Goal: Transaction & Acquisition: Download file/media

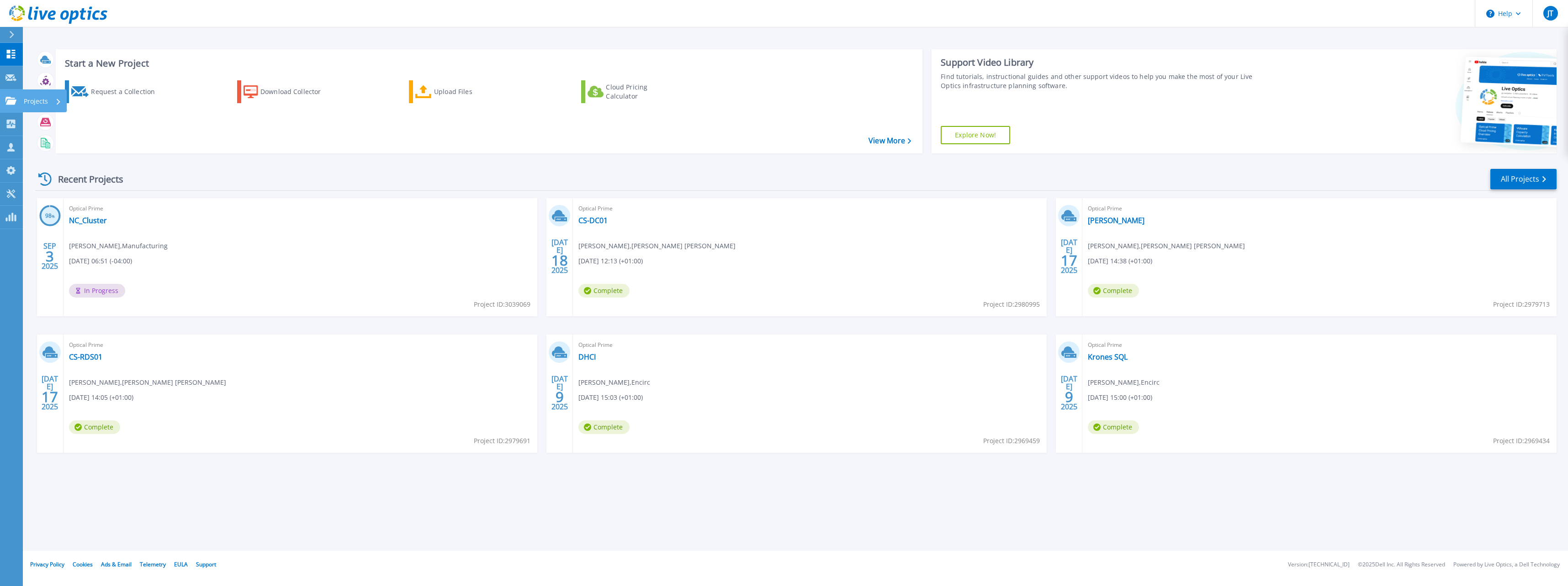
click at [6, 101] on icon at bounding box center [11, 101] width 11 height 8
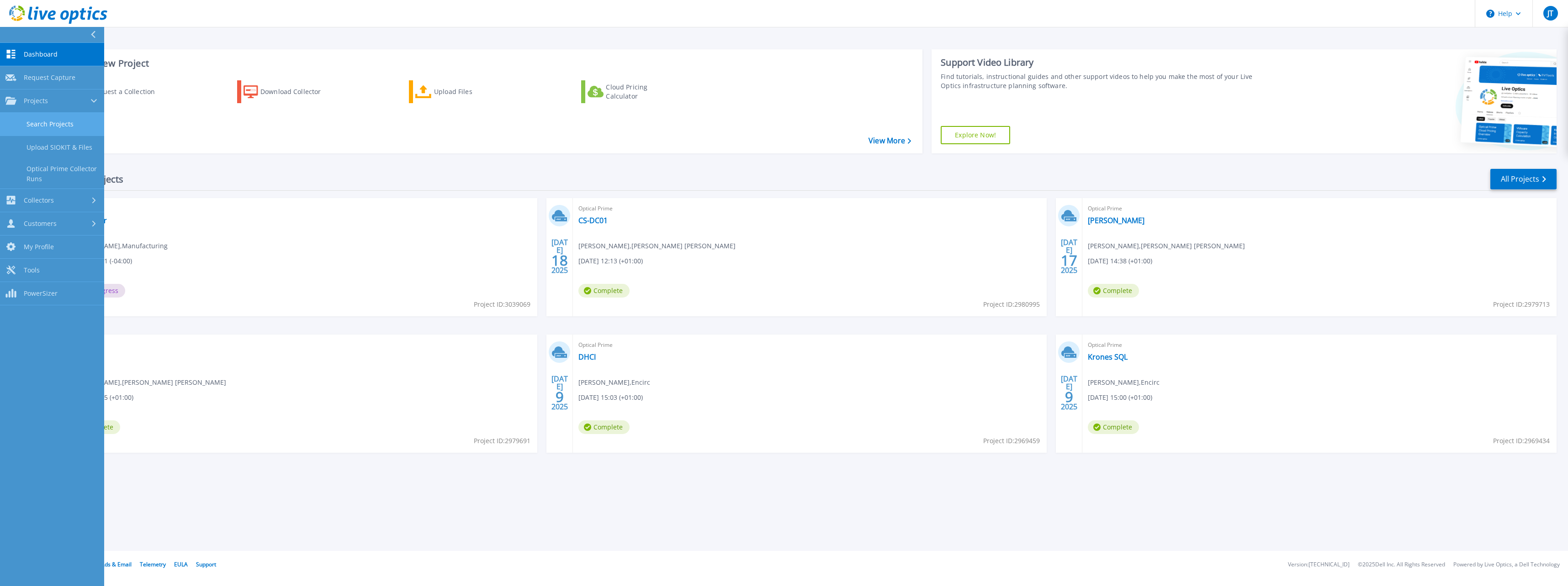
click at [54, 119] on link "Search Projects" at bounding box center [52, 124] width 104 height 24
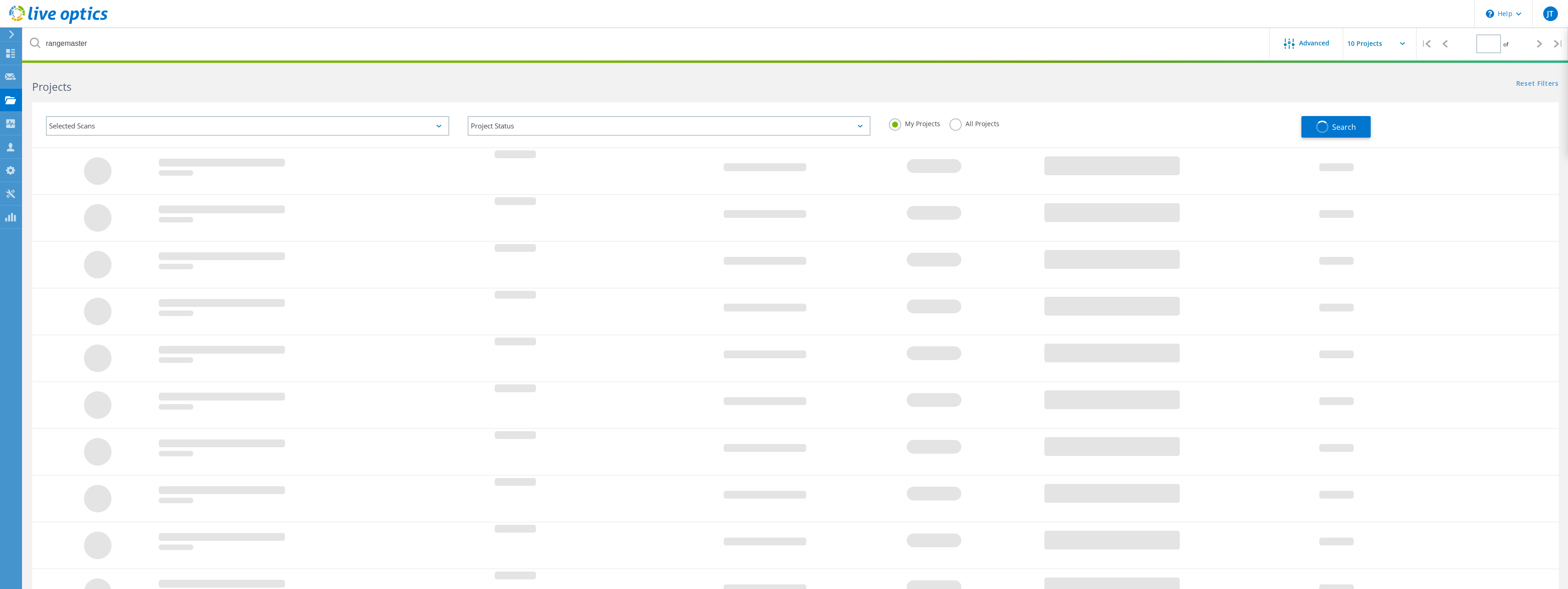
type input "1"
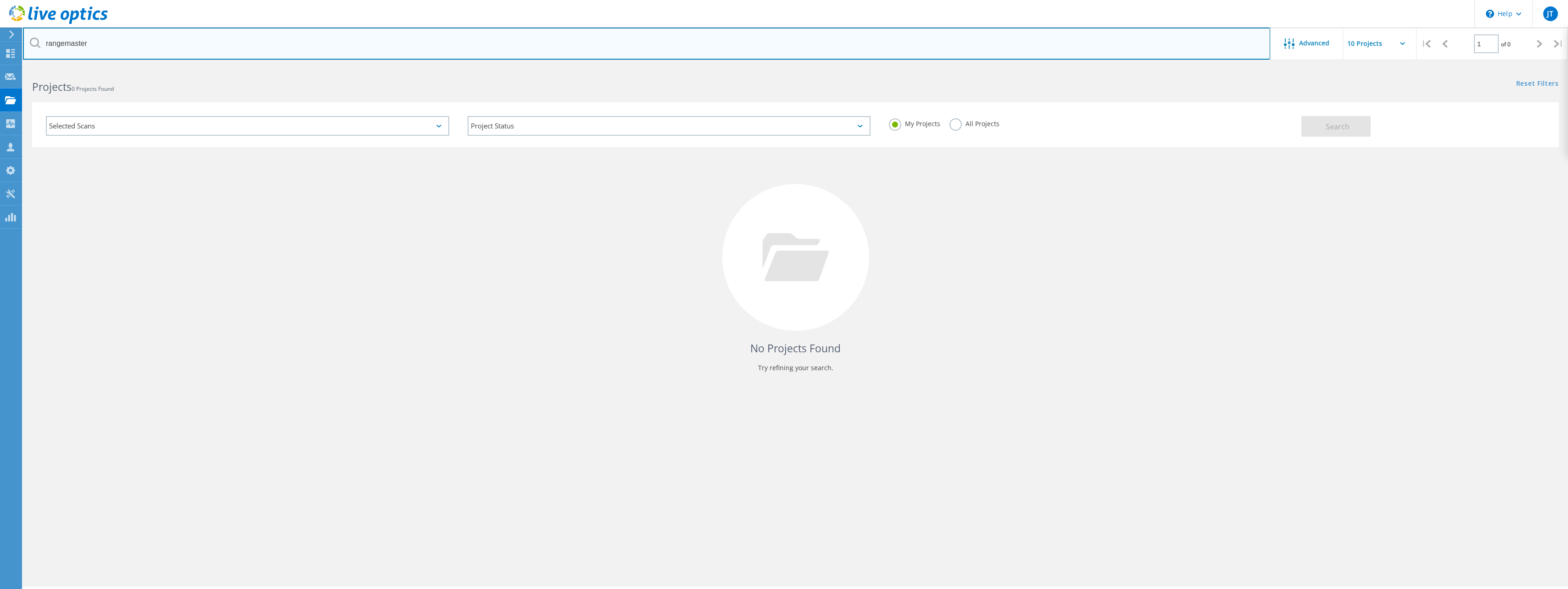
click at [136, 38] on input "rangemaster" at bounding box center [646, 44] width 1247 height 32
drag, startPoint x: 136, startPoint y: 38, endPoint x: 131, endPoint y: 39, distance: 5.1
click at [131, 39] on input "rangemaster" at bounding box center [646, 44] width 1247 height 32
type input "t"
type input "thurne"
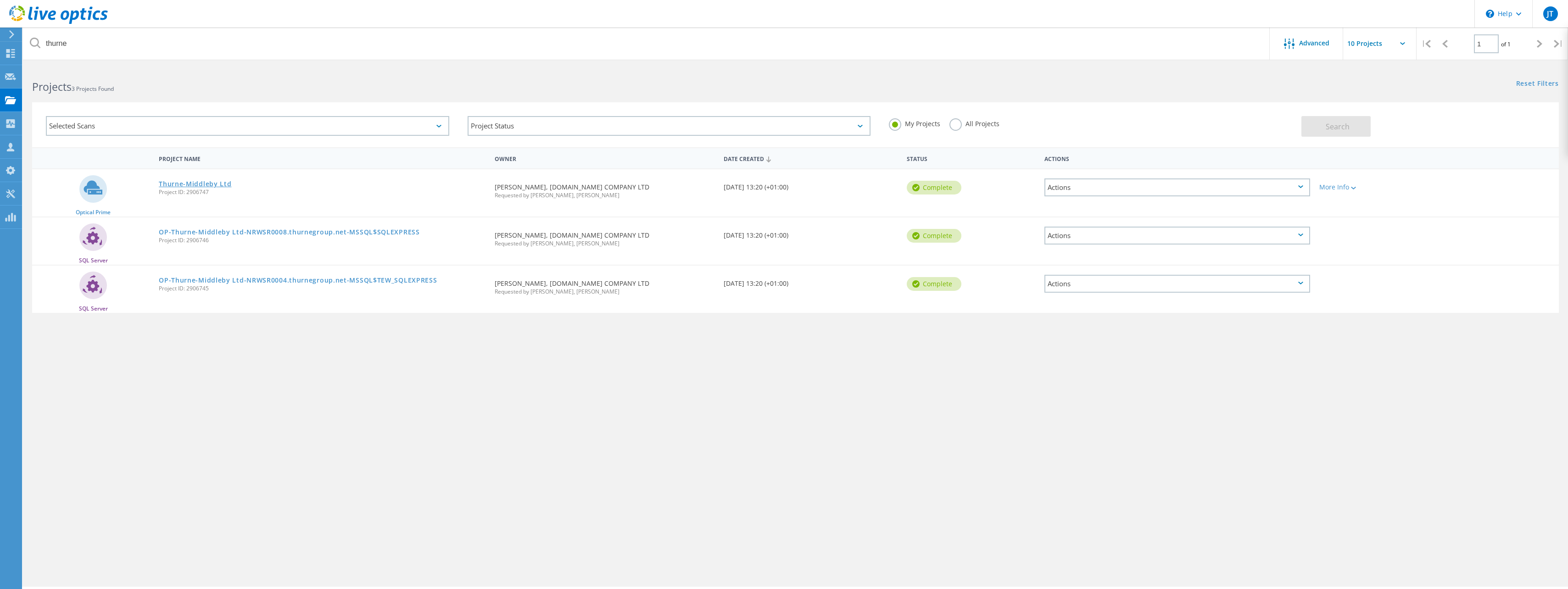
click at [181, 183] on link "Thurne-Middleby Ltd" at bounding box center [195, 184] width 72 height 7
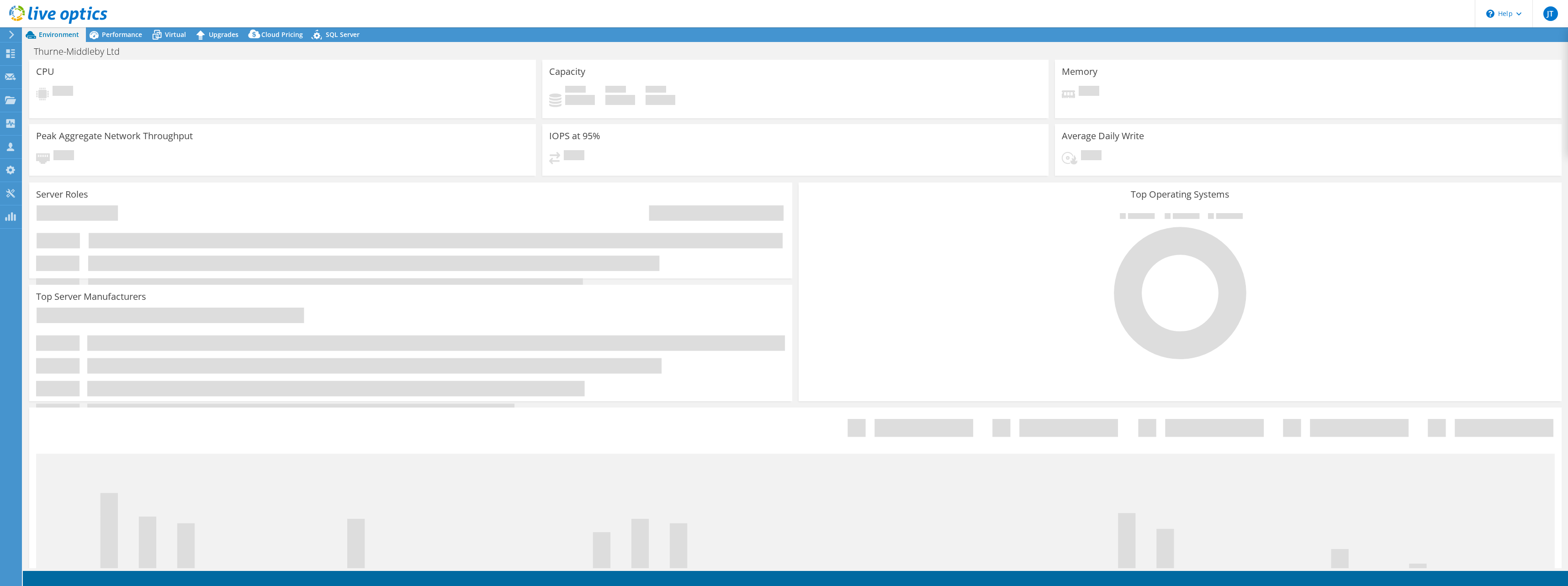
select select "EULondon"
select select "GBP"
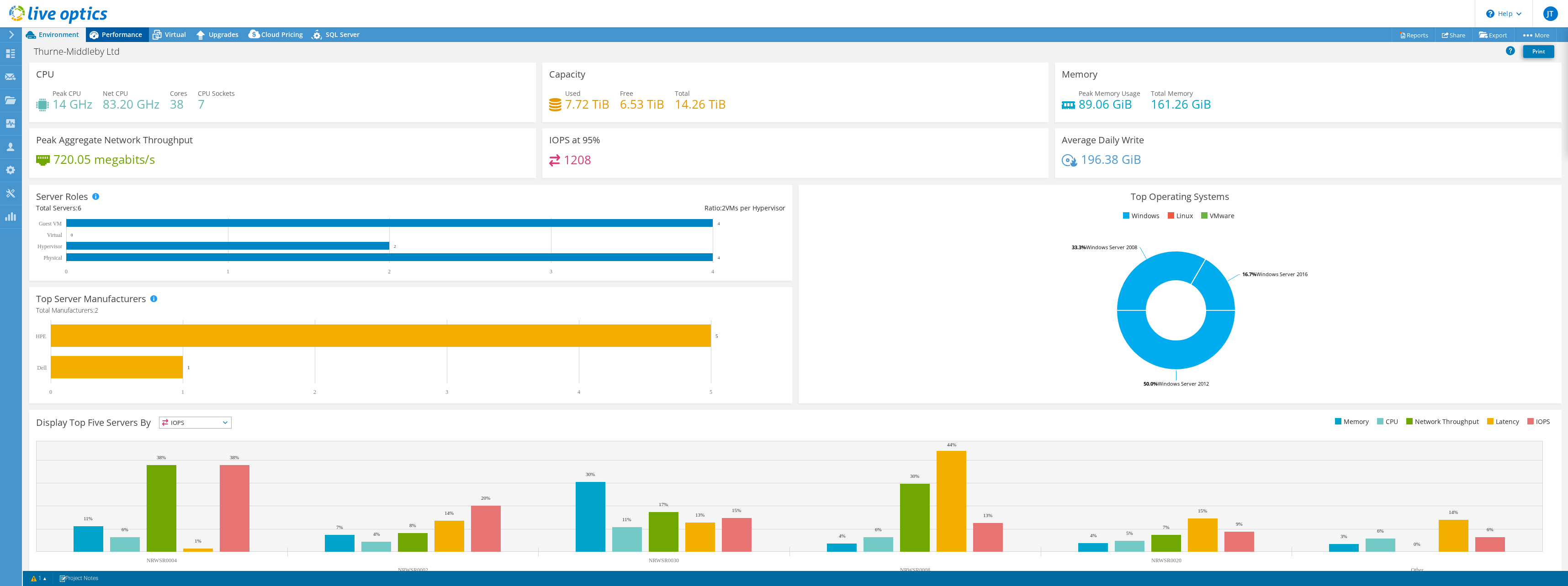
click at [134, 37] on span "Performance" at bounding box center [121, 34] width 40 height 9
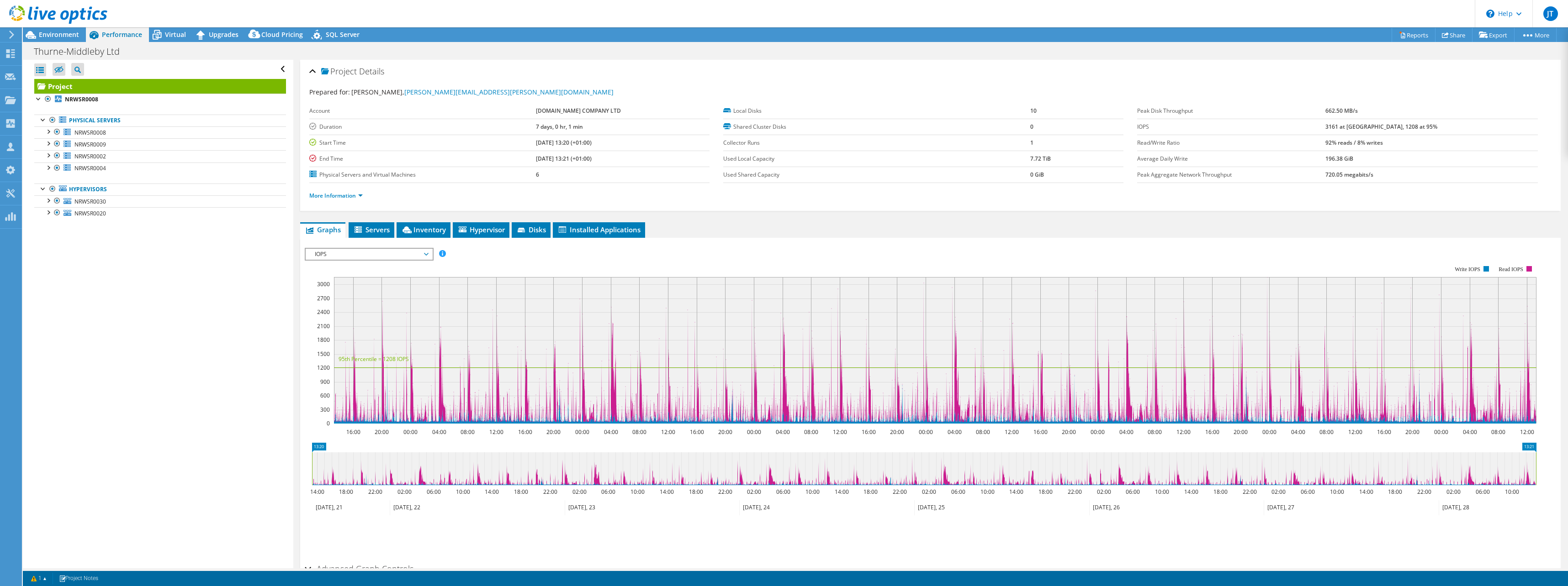
click at [421, 257] on span "IOPS" at bounding box center [369, 254] width 118 height 11
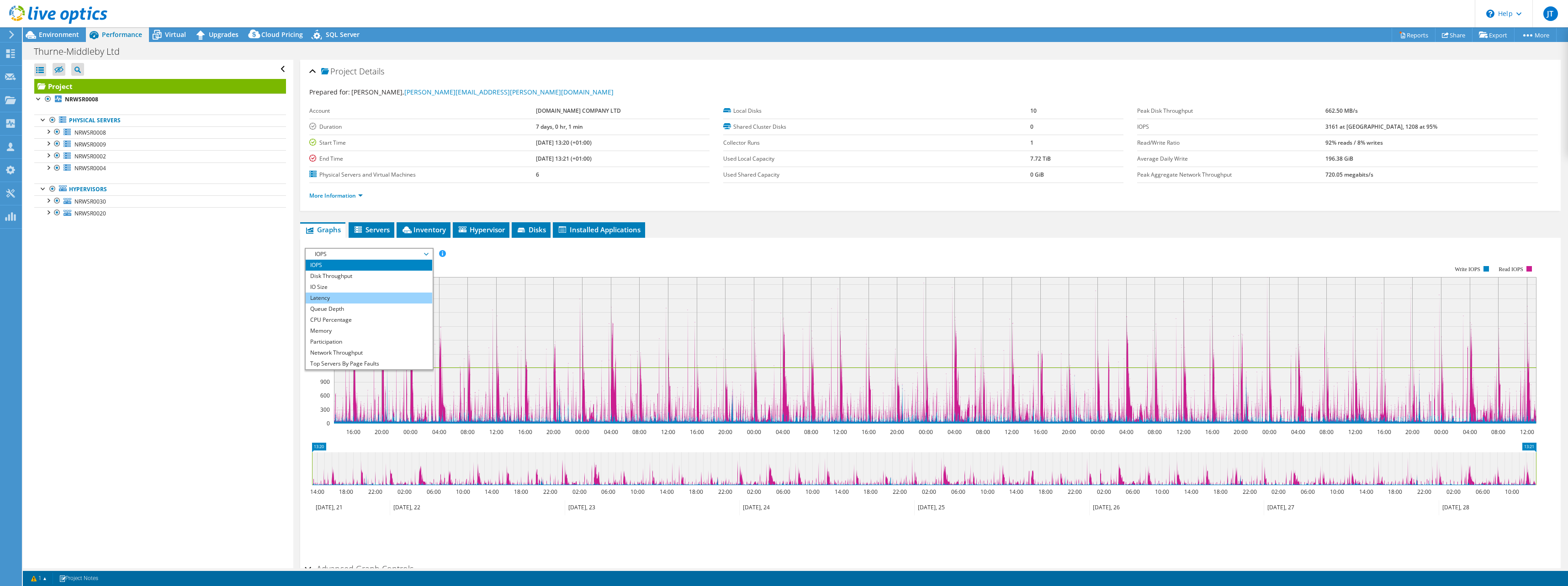
click at [354, 297] on li "Latency" at bounding box center [368, 299] width 126 height 11
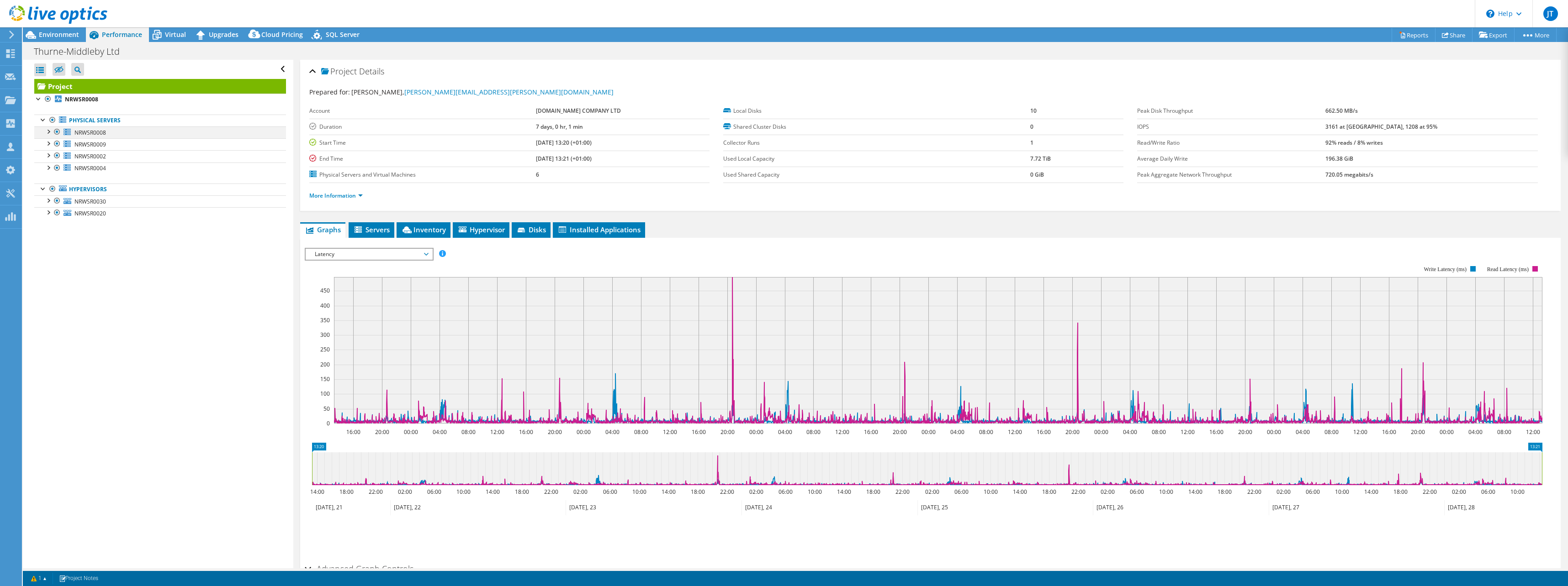
click at [47, 131] on div at bounding box center [48, 131] width 9 height 9
click at [46, 167] on div at bounding box center [48, 167] width 9 height 9
click at [46, 203] on div at bounding box center [48, 203] width 9 height 9
click at [49, 239] on div at bounding box center [48, 239] width 9 height 9
click at [46, 38] on span "Environment" at bounding box center [59, 34] width 40 height 9
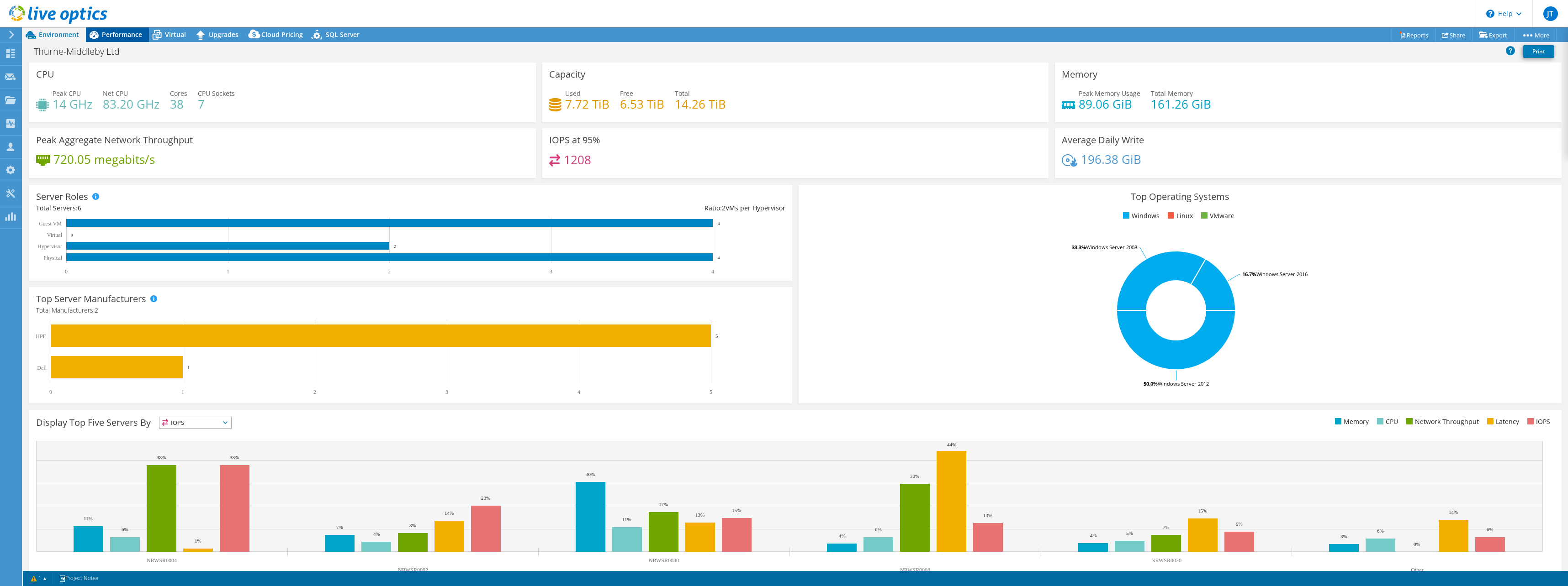
click at [121, 31] on span "Performance" at bounding box center [121, 34] width 40 height 9
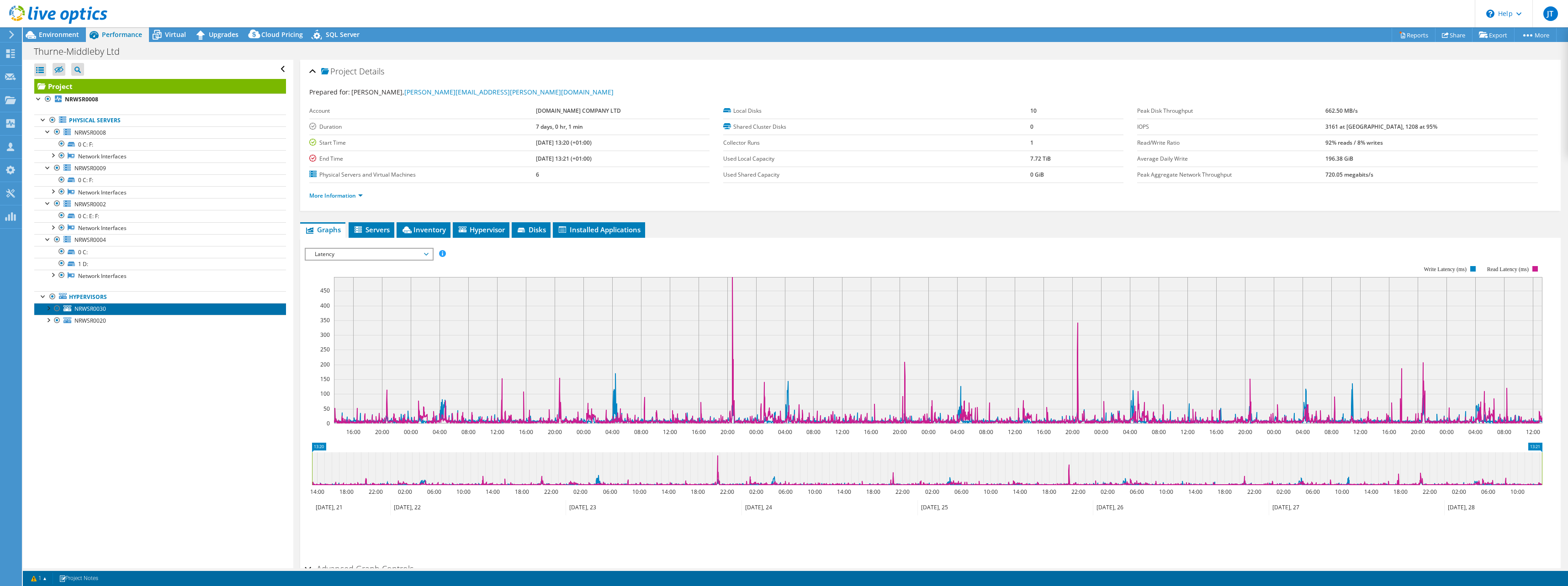
click at [83, 313] on link "NRWSR0030" at bounding box center [159, 309] width 251 height 12
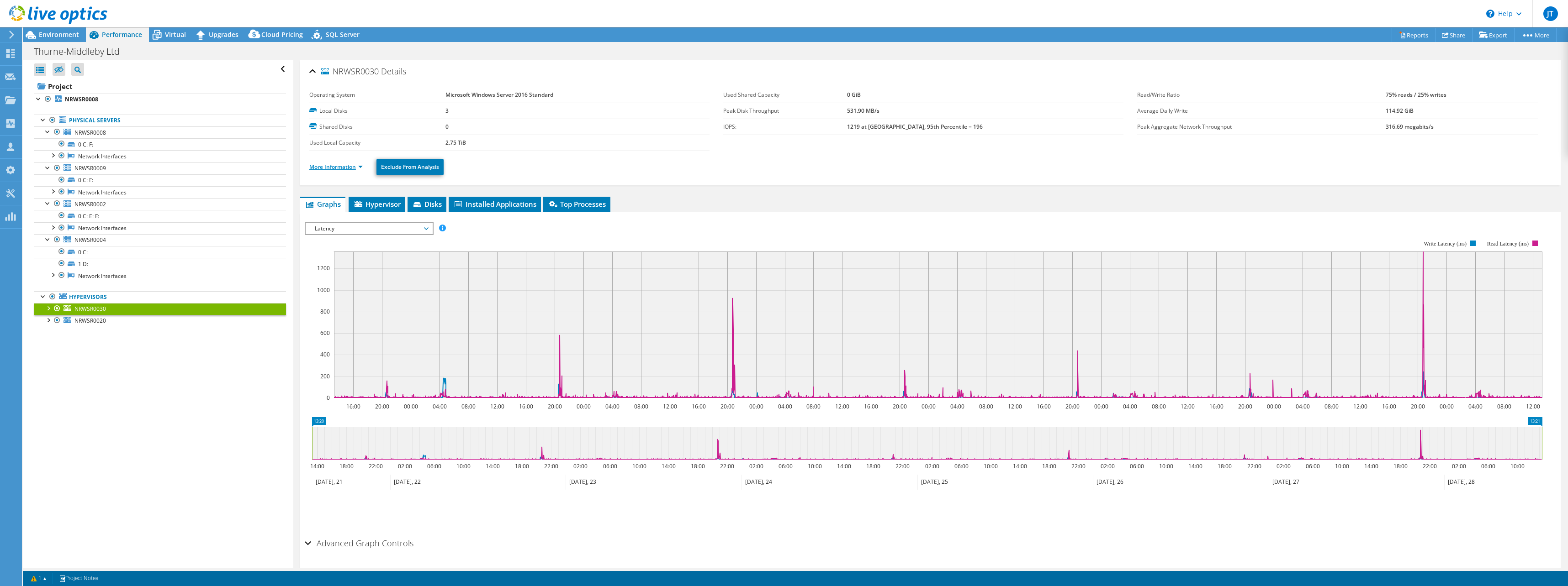
click at [349, 169] on link "More Information" at bounding box center [336, 167] width 53 height 8
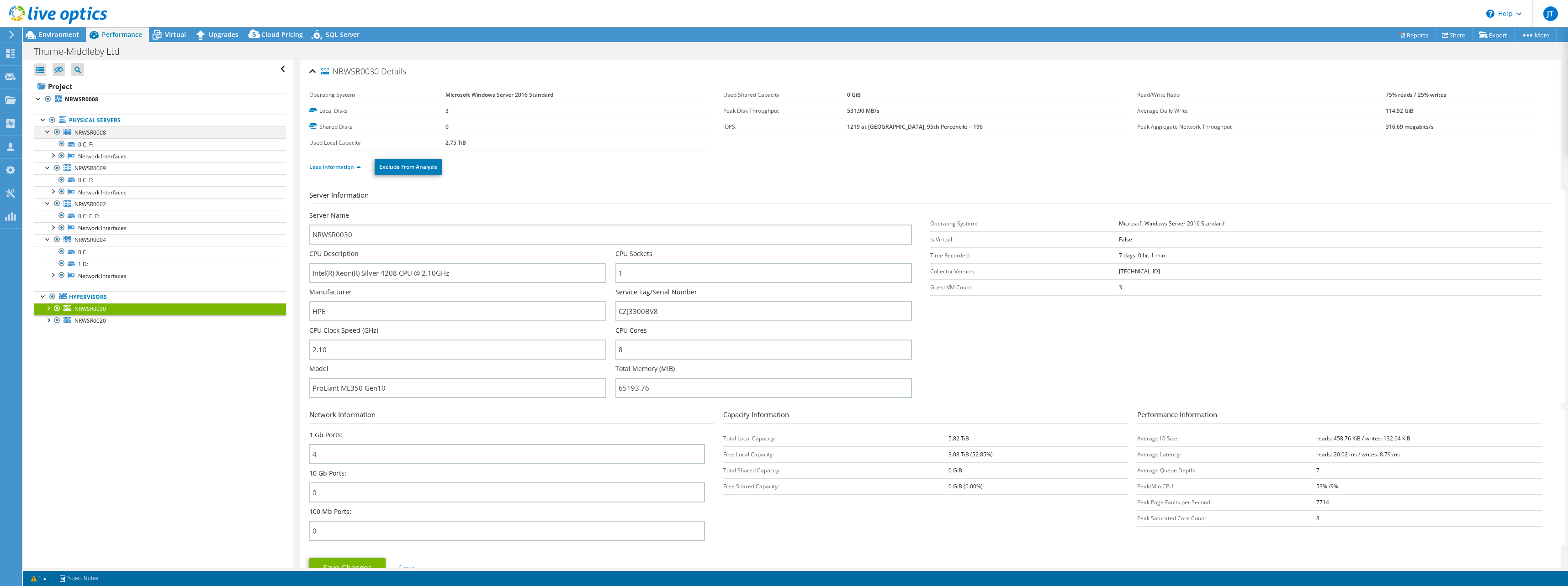
click at [46, 130] on div at bounding box center [48, 131] width 9 height 9
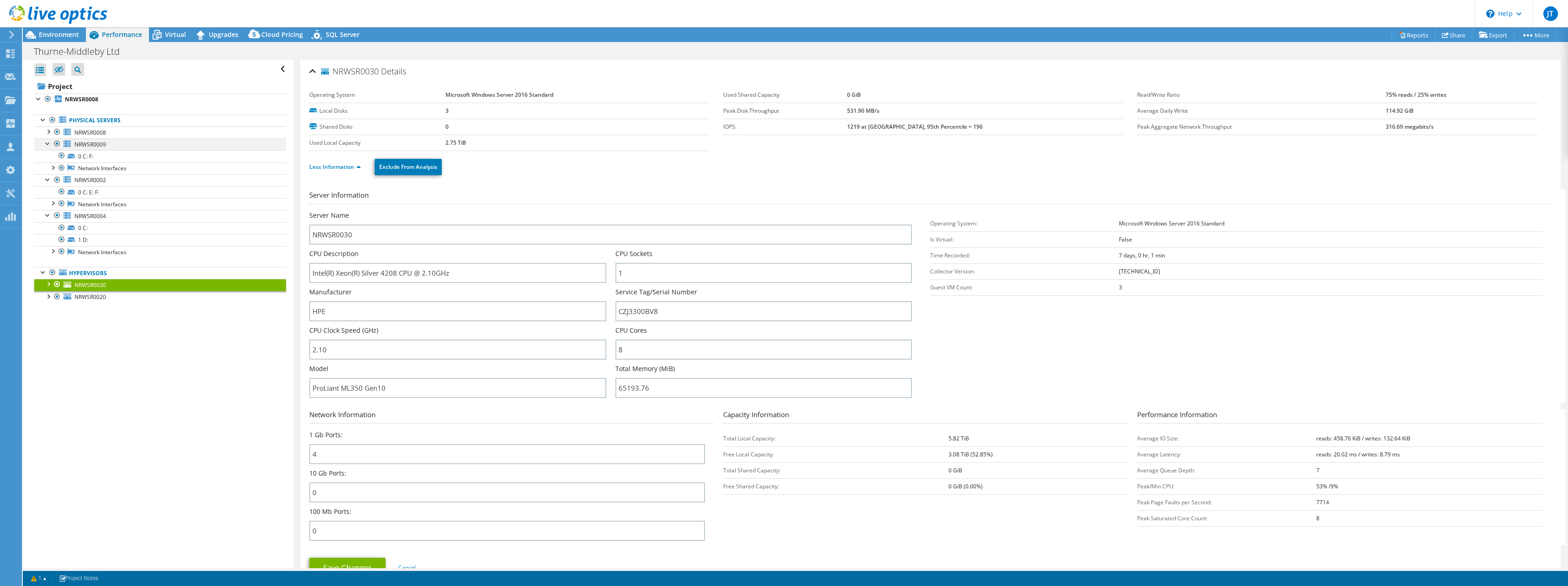
click at [47, 146] on div at bounding box center [48, 143] width 9 height 9
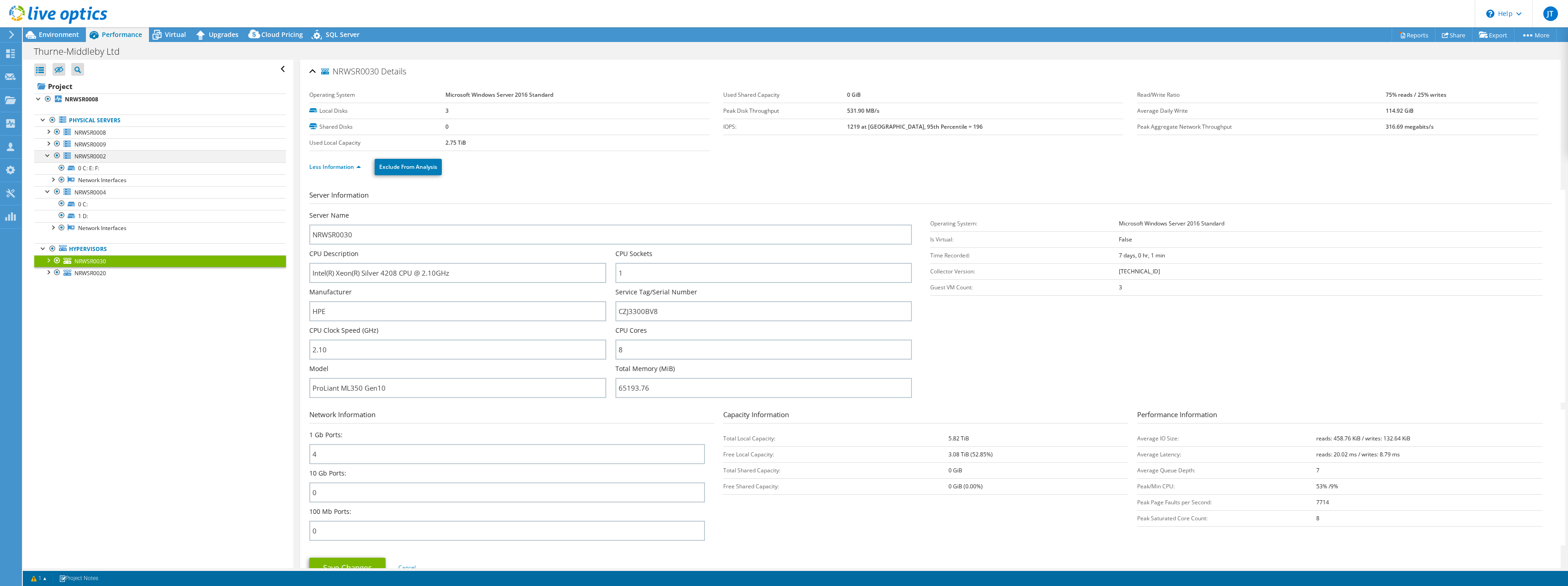
click at [46, 156] on div at bounding box center [48, 155] width 9 height 9
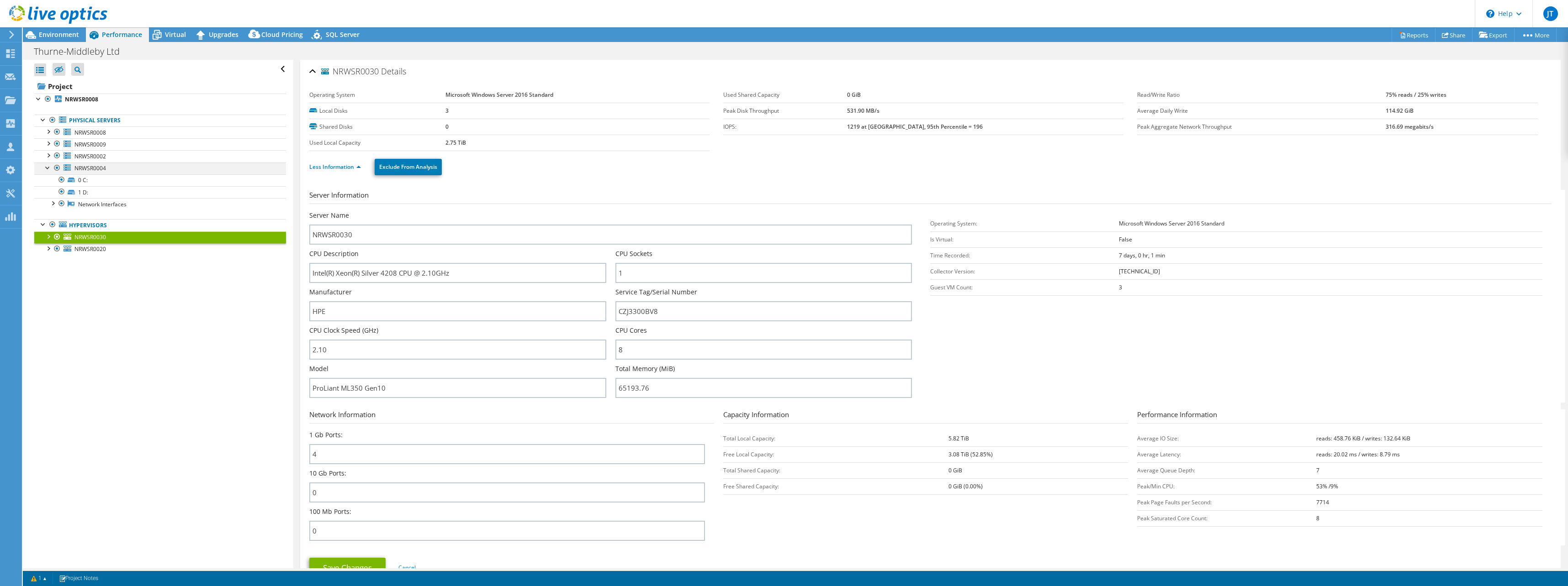
click at [47, 167] on div at bounding box center [48, 167] width 9 height 9
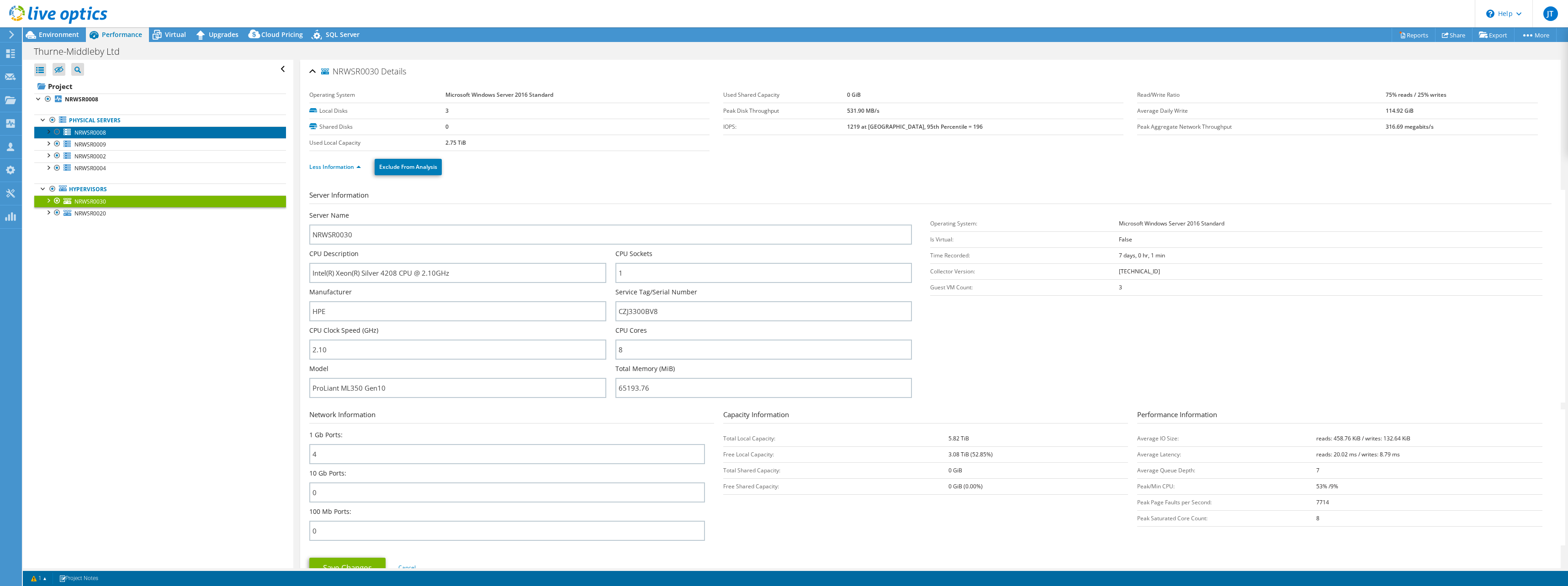
click at [88, 135] on span "NRWSR0008" at bounding box center [89, 133] width 31 height 8
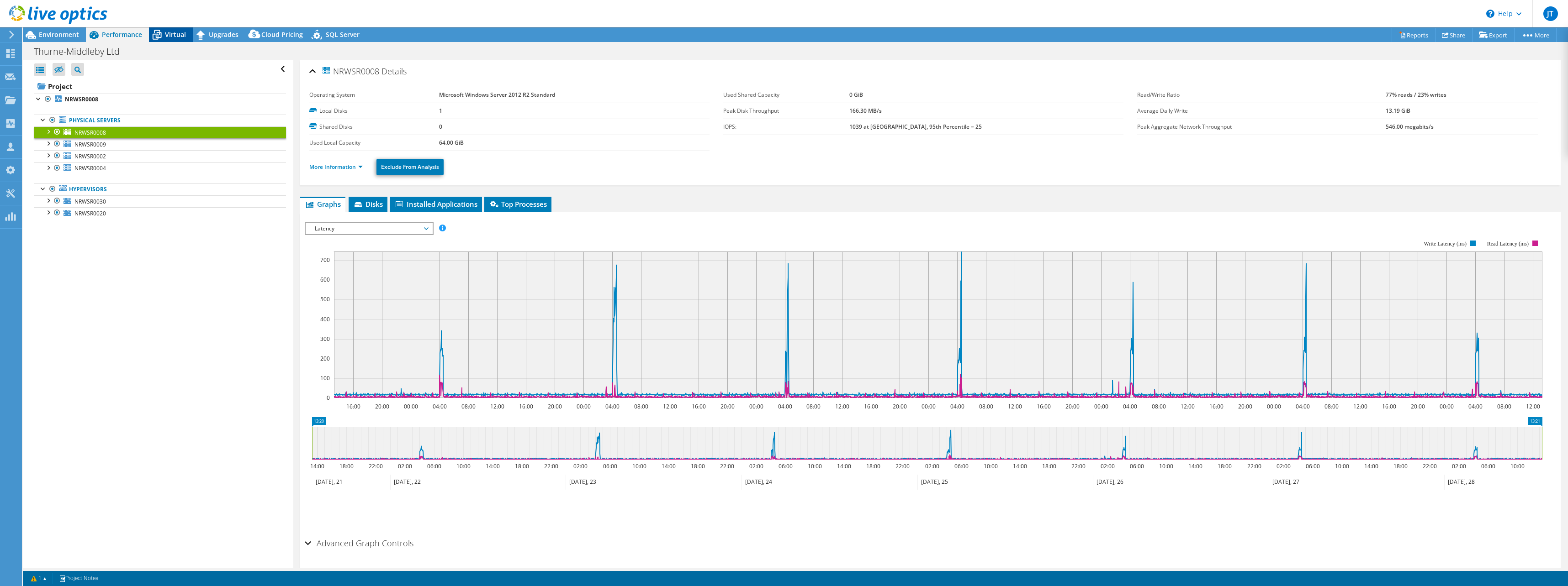
click at [175, 36] on span "Virtual" at bounding box center [175, 34] width 21 height 9
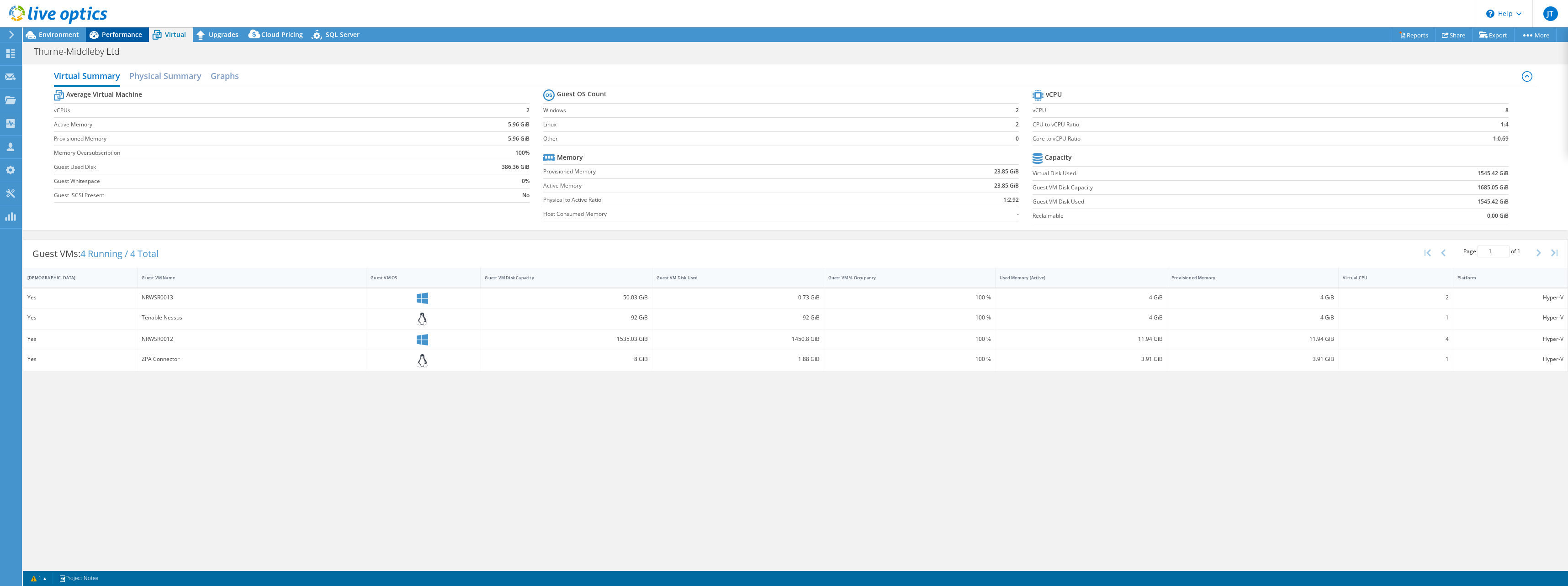
click at [117, 32] on span "Performance" at bounding box center [121, 34] width 40 height 9
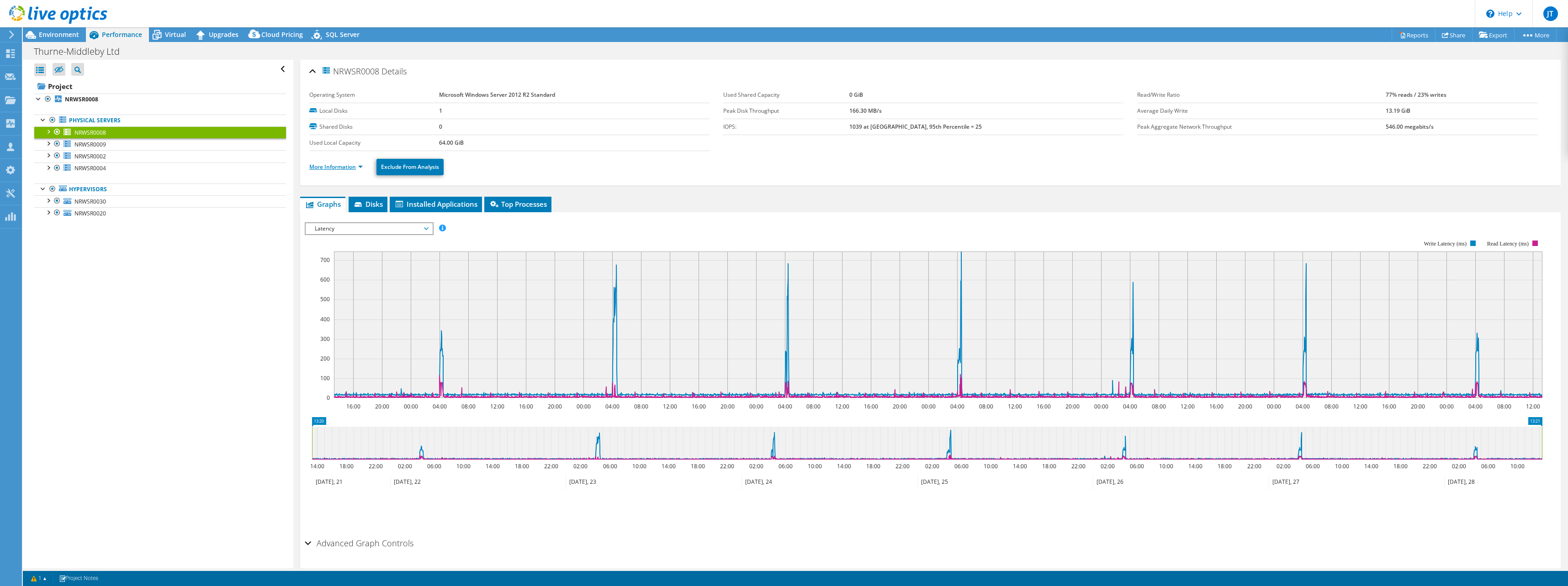
click at [335, 167] on link "More Information" at bounding box center [336, 167] width 53 height 8
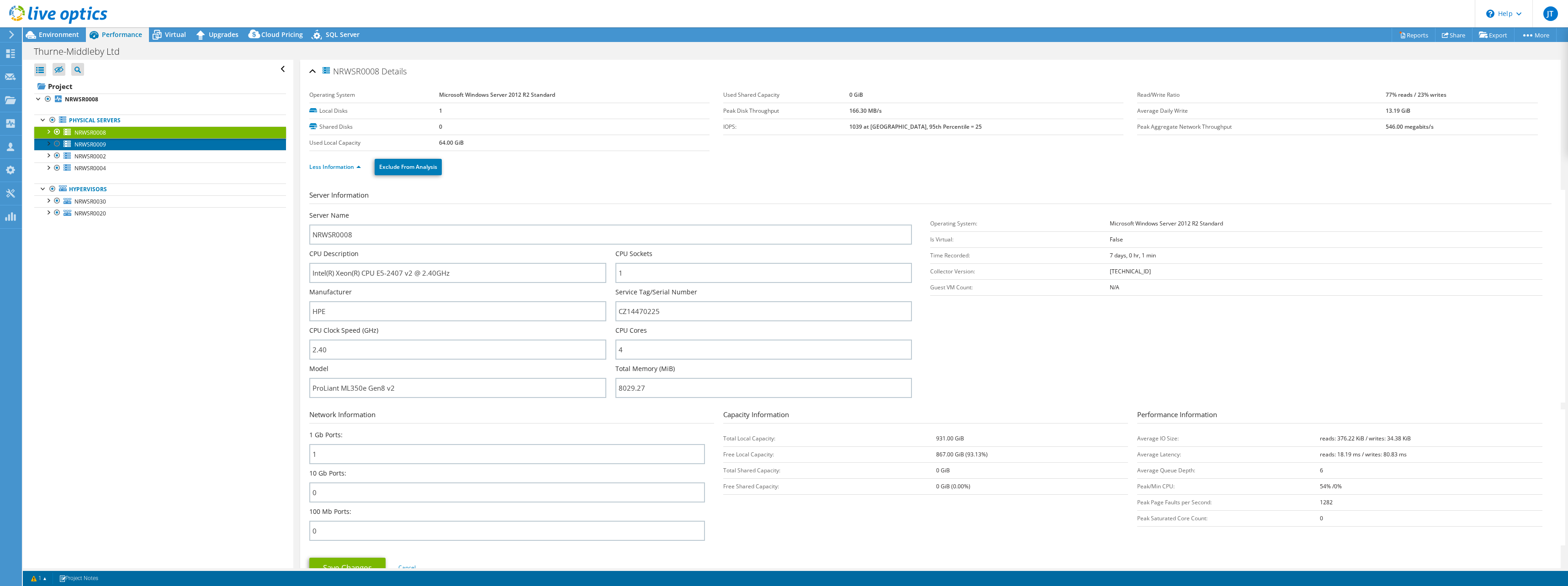
click at [140, 148] on link "NRWSR0009" at bounding box center [159, 144] width 251 height 12
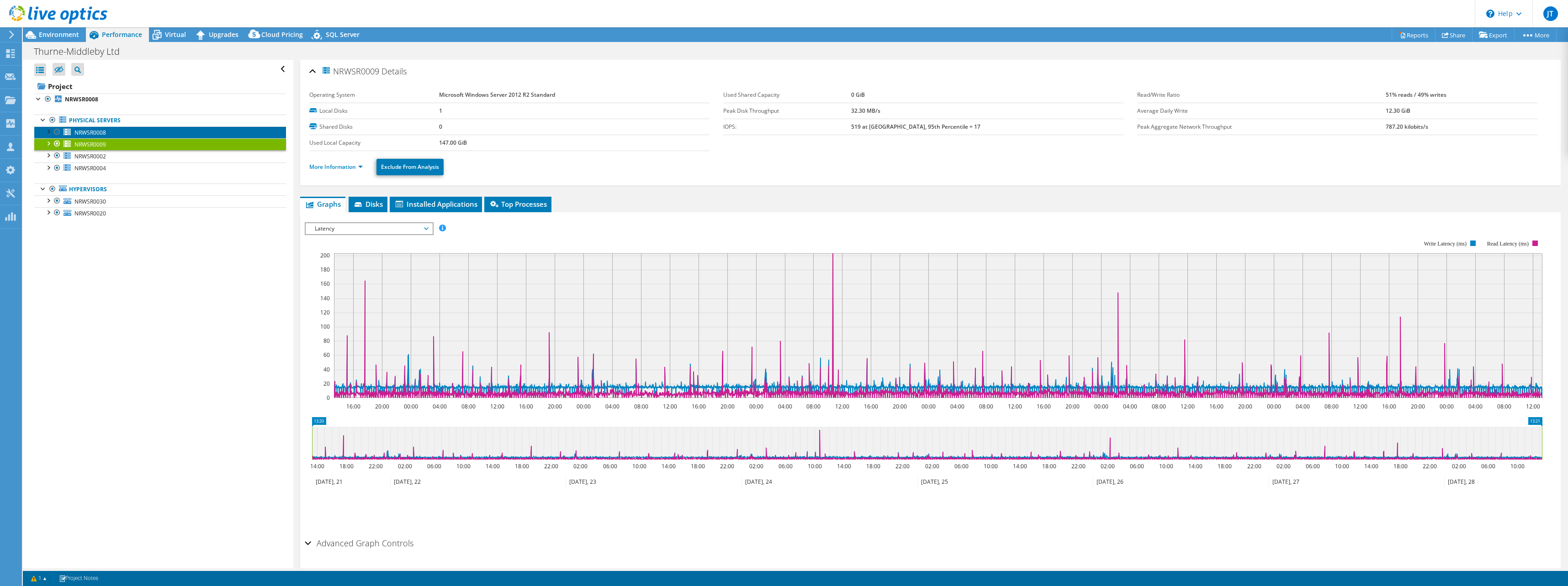
click at [126, 133] on link "NRWSR0008" at bounding box center [159, 132] width 251 height 12
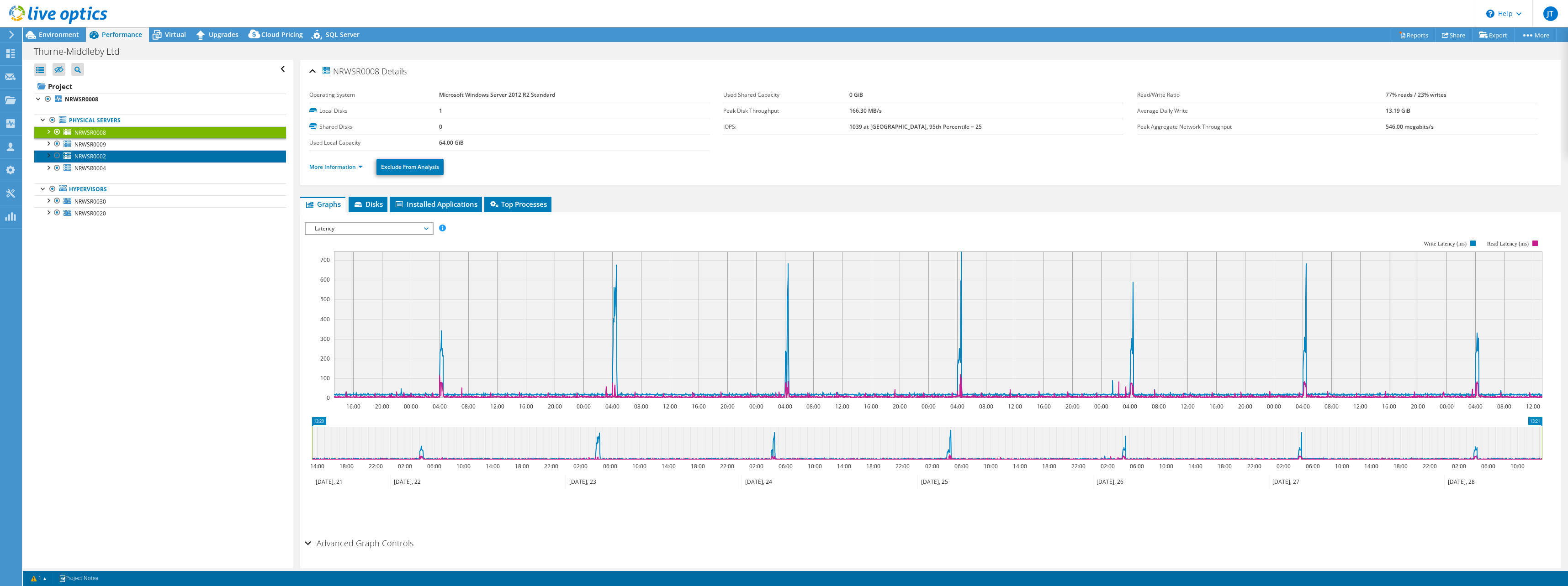
click at [119, 158] on link "NRWSR0002" at bounding box center [159, 156] width 251 height 12
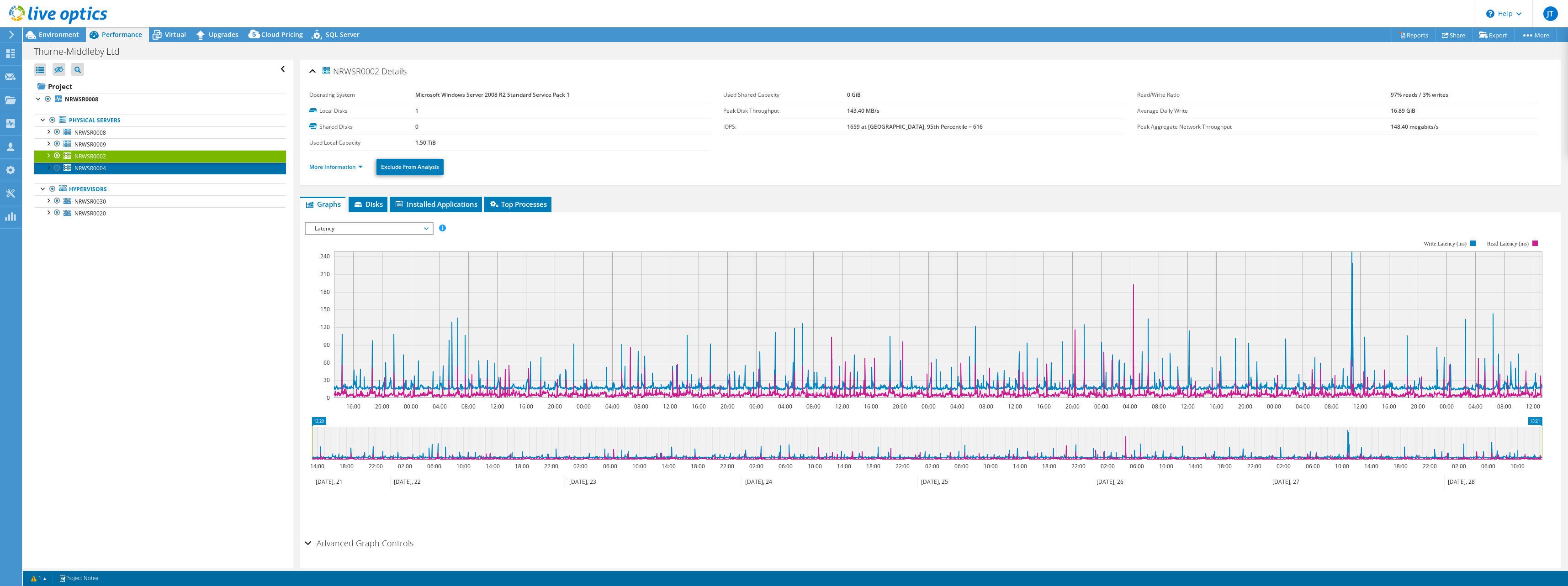
click at [118, 169] on link "NRWSR0004" at bounding box center [159, 168] width 251 height 12
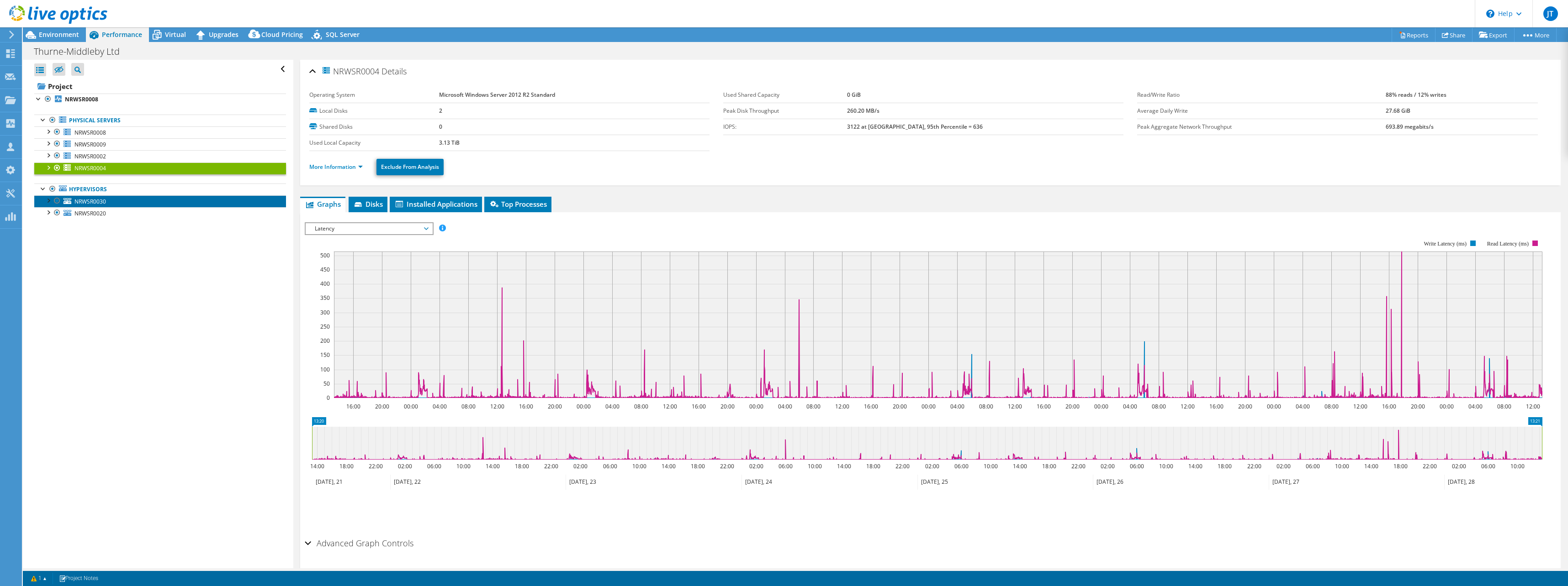
click at [104, 205] on span "NRWSR0030" at bounding box center [89, 202] width 31 height 8
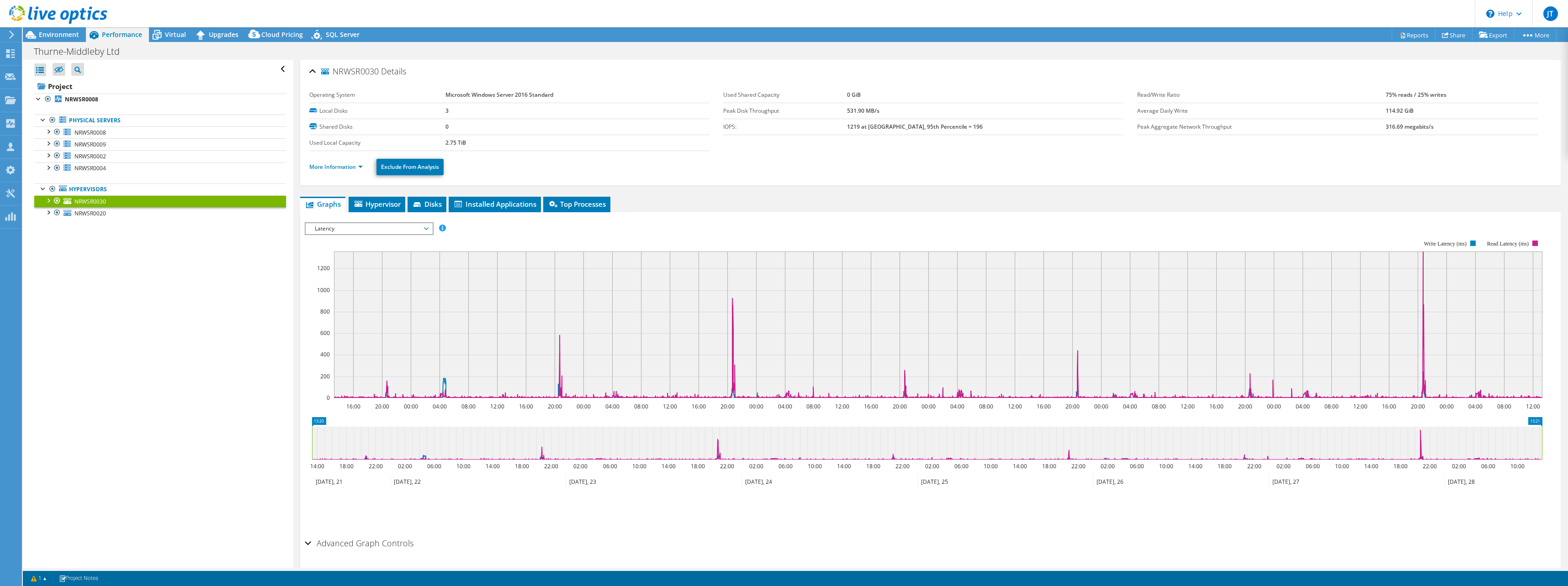
select select "EULondon"
select select "GBP"
click at [1418, 33] on link "Reports" at bounding box center [1413, 34] width 44 height 14
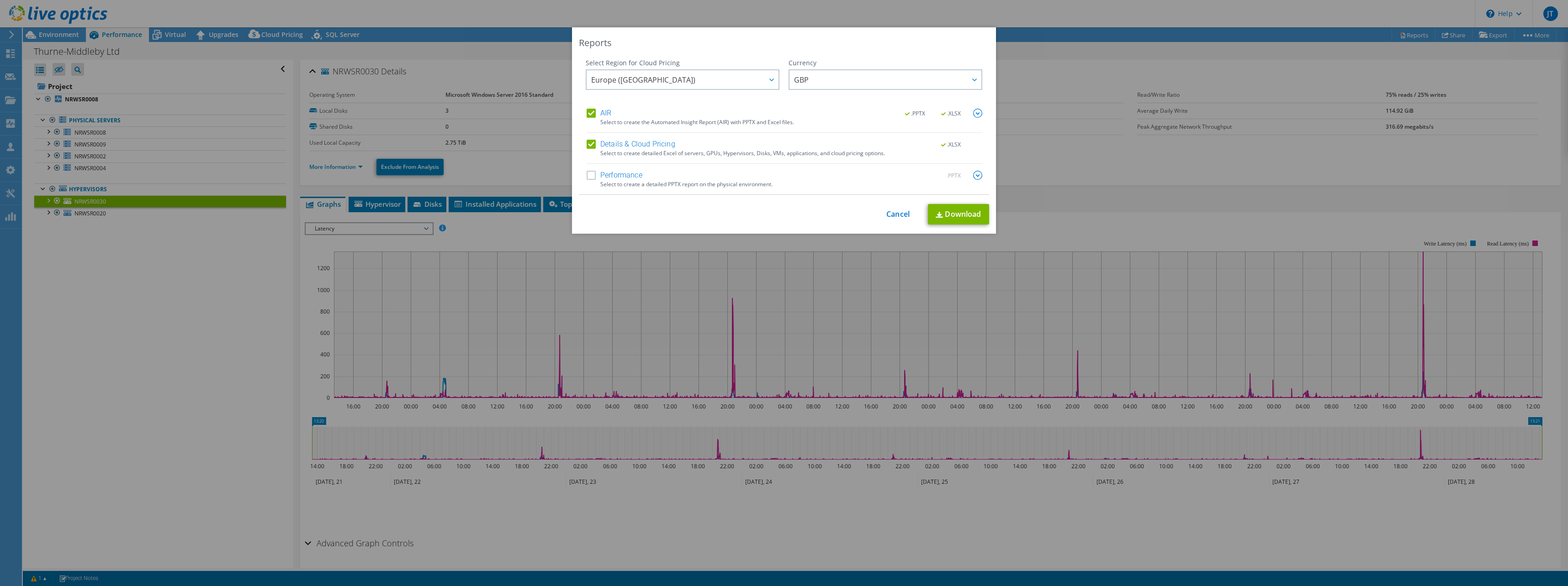
click at [581, 178] on div "Select Region for Cloud Pricing Asia Pacific (Hong Kong) Asia Pacific (Mumbai) …" at bounding box center [784, 127] width 410 height 137
click at [586, 174] on label "Performance" at bounding box center [614, 175] width 56 height 9
click at [0, 0] on input "Performance" at bounding box center [0, 0] width 0 height 0
click at [940, 211] on link "Download" at bounding box center [958, 214] width 62 height 21
click at [965, 212] on link "Download" at bounding box center [958, 214] width 62 height 21
